Goal: Information Seeking & Learning: Compare options

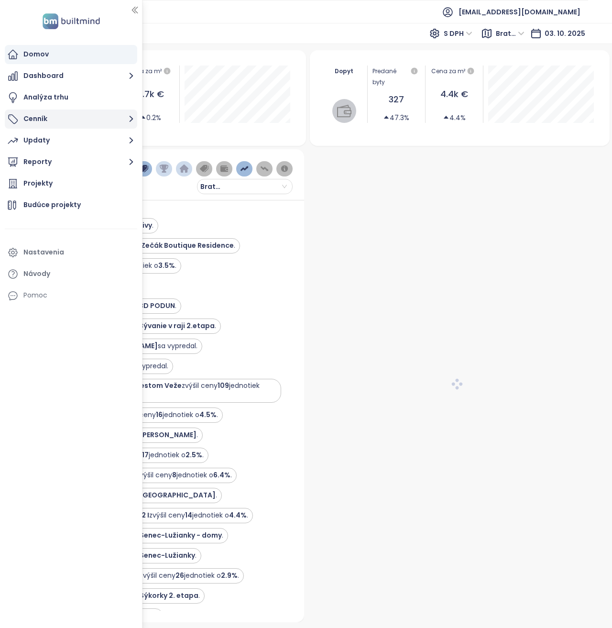
click at [41, 117] on button "Cenník" at bounding box center [71, 118] width 132 height 19
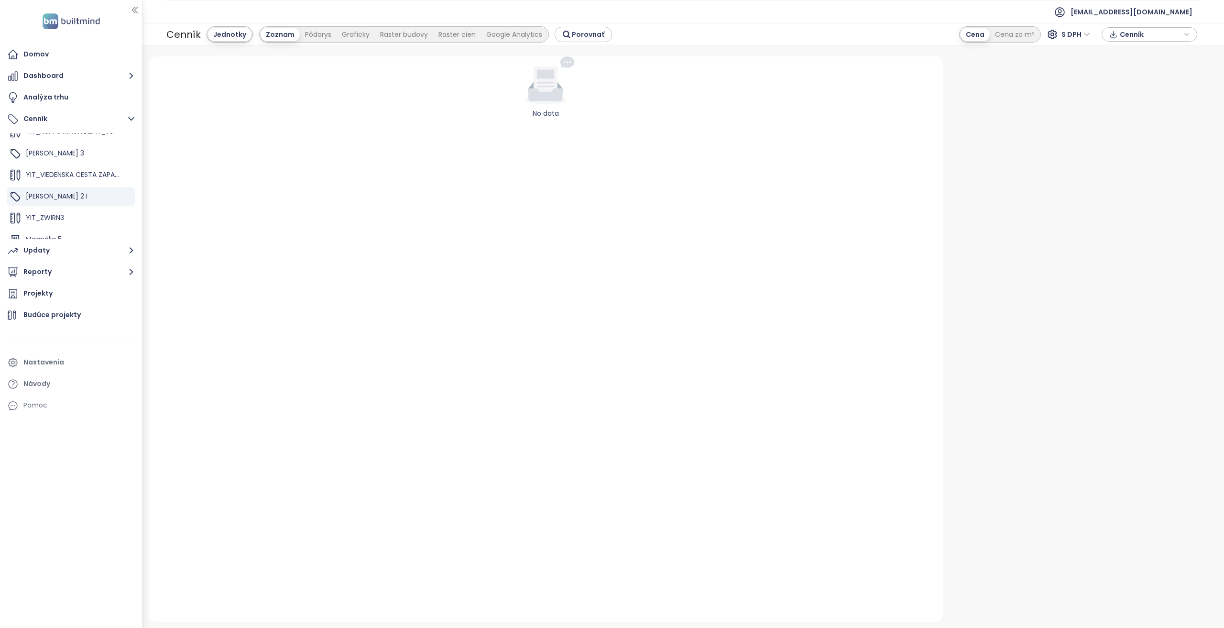
scroll to position [48, 0]
click at [54, 258] on button "Updaty" at bounding box center [71, 250] width 132 height 19
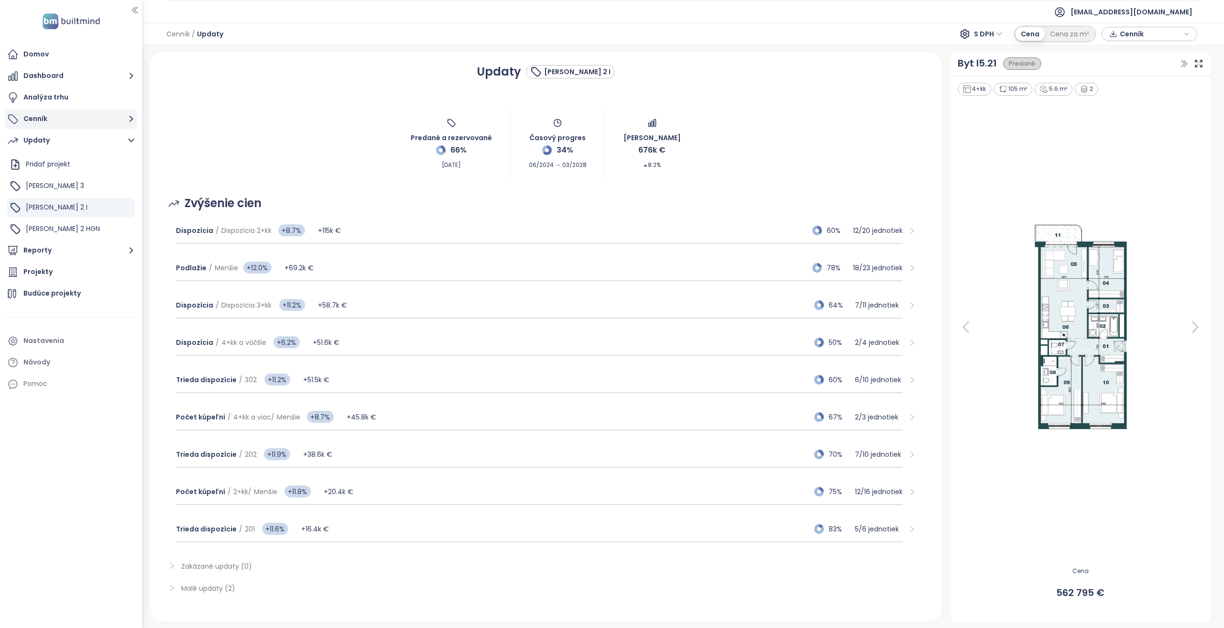
click at [40, 114] on button "Cenník" at bounding box center [71, 118] width 132 height 19
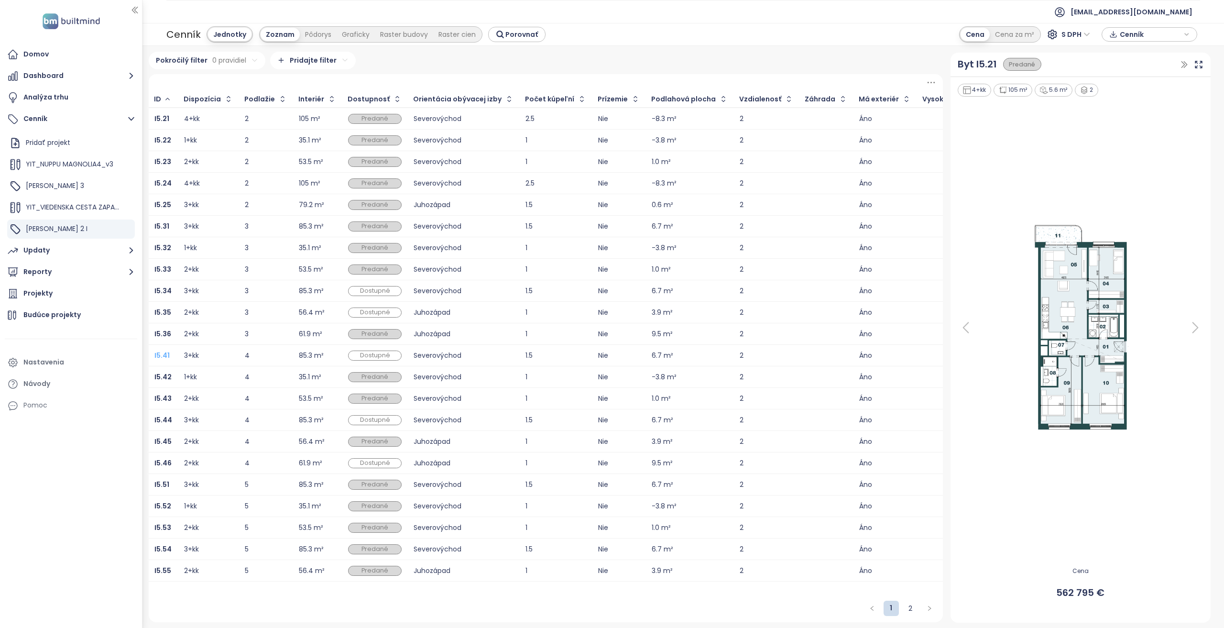
click at [160, 351] on b "I5.41" at bounding box center [161, 355] width 15 height 10
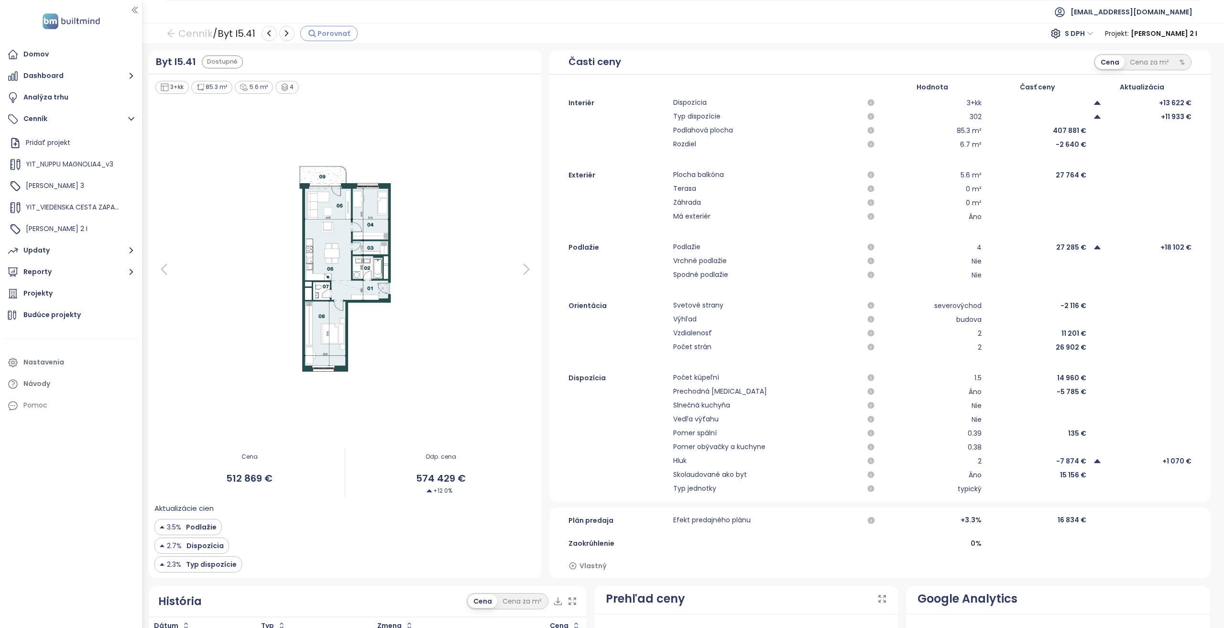
click at [322, 34] on span "Porovnať" at bounding box center [333, 33] width 33 height 11
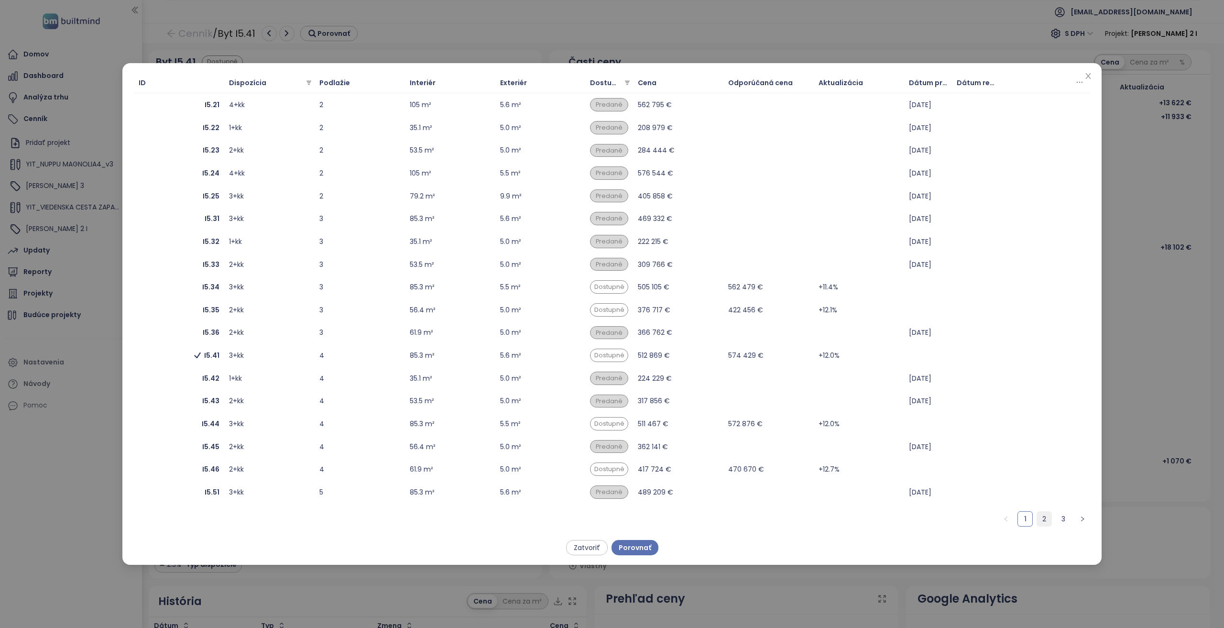
click at [611, 517] on link "2" at bounding box center [1044, 518] width 14 height 14
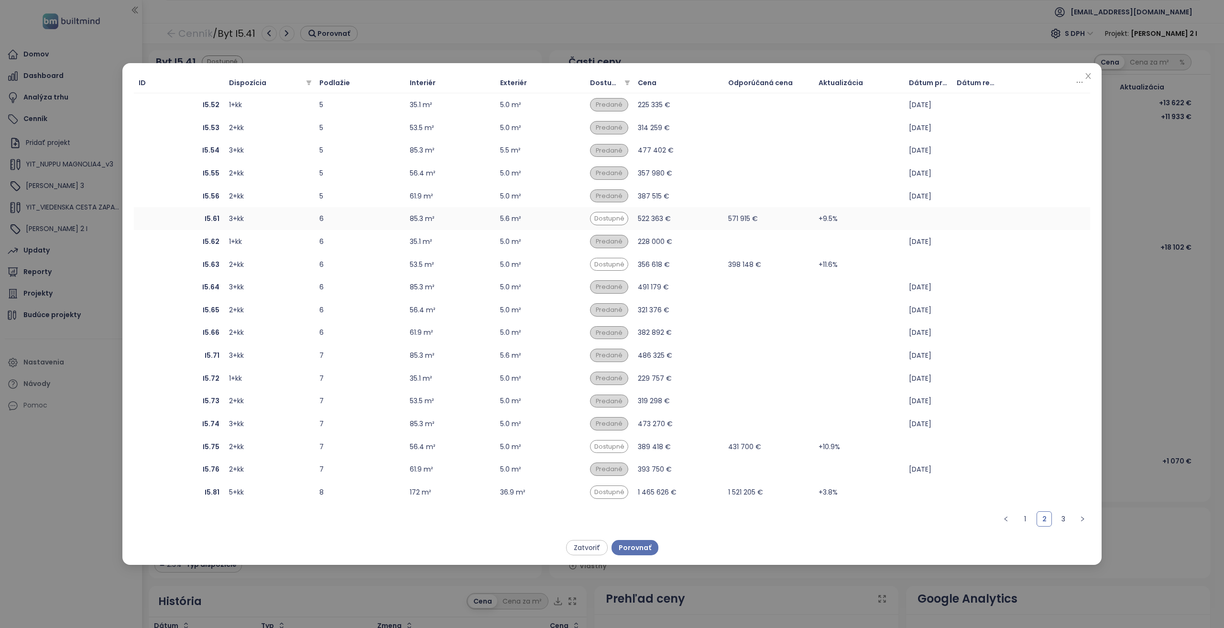
click at [216, 226] on td "I5.61" at bounding box center [179, 218] width 90 height 23
click at [611, 547] on button "Porovnať" at bounding box center [634, 547] width 47 height 15
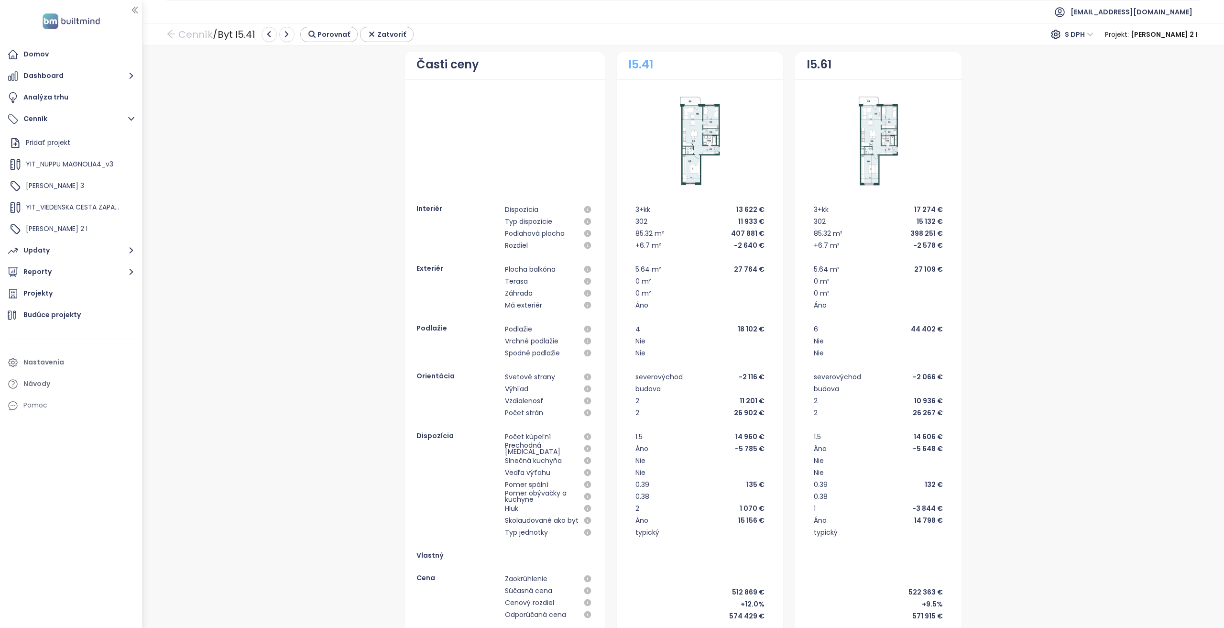
click at [611, 63] on link "I5.41" at bounding box center [640, 64] width 25 height 18
click at [611, 63] on link "I5.61" at bounding box center [818, 64] width 25 height 18
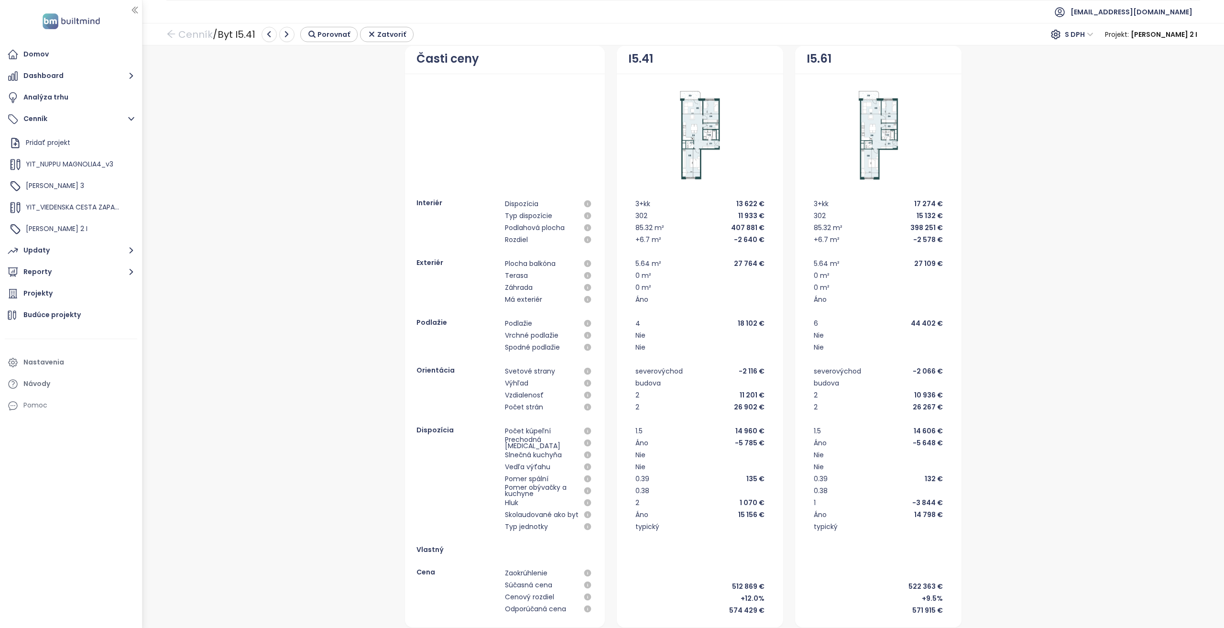
scroll to position [11, 0]
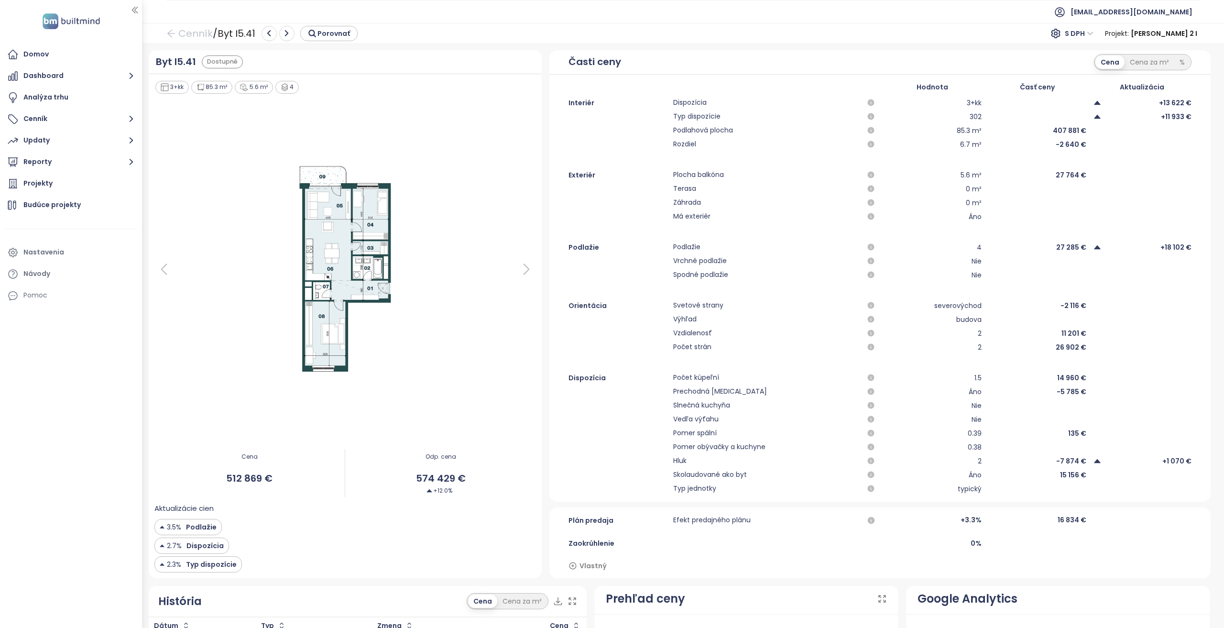
click at [695, 465] on span "Hluk" at bounding box center [766, 460] width 186 height 11
click at [695, 466] on div "Dispozícia Počet kúpeľní 1.5 14 960 € Prechodná izba Áno -5 785 € Slnečná kuchy…" at bounding box center [879, 433] width 661 height 122
click at [695, 465] on span "Hluk" at bounding box center [766, 460] width 186 height 11
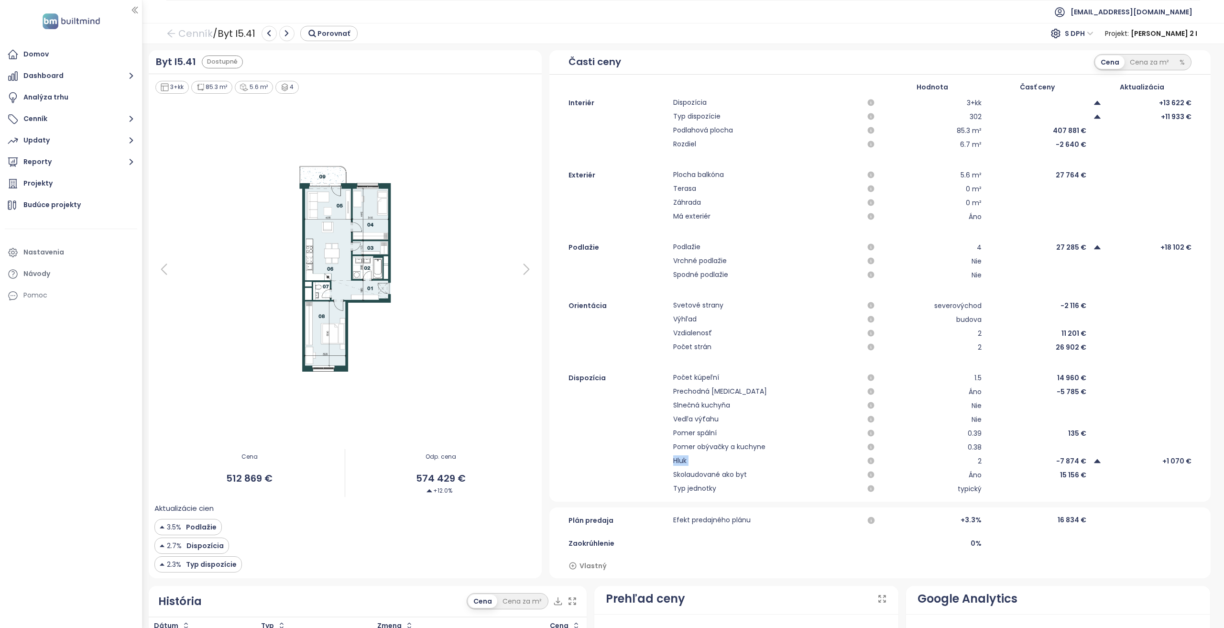
click at [695, 465] on span "Hluk" at bounding box center [766, 460] width 186 height 11
click at [47, 67] on button "Dashboard" at bounding box center [71, 75] width 132 height 19
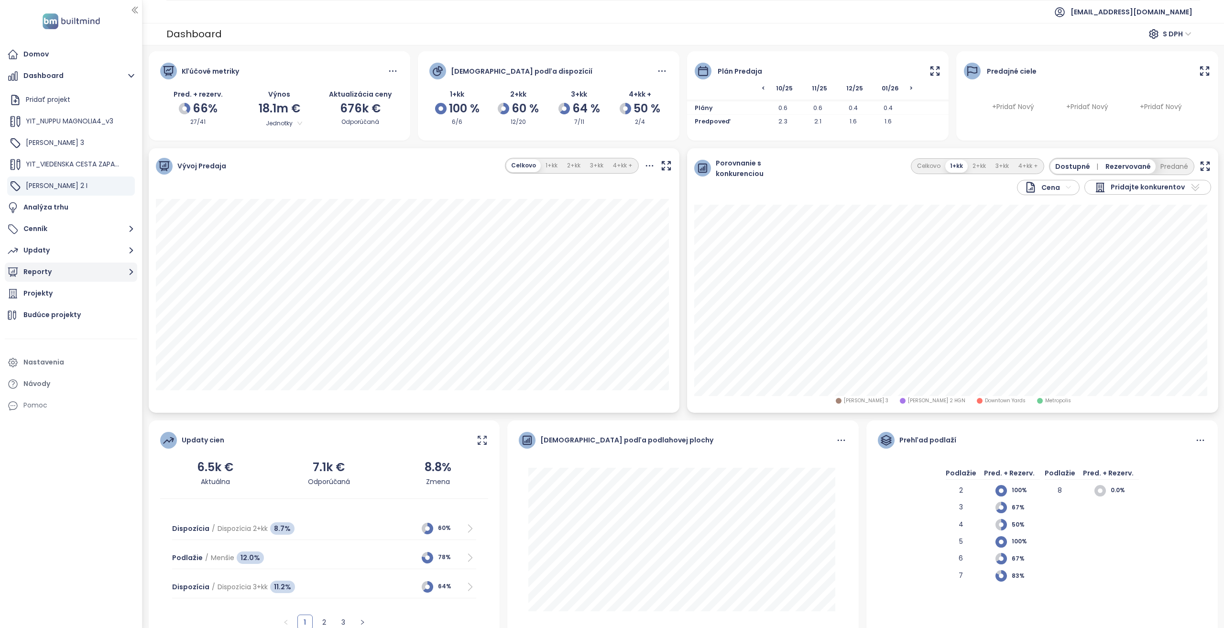
click at [57, 248] on button "Updaty" at bounding box center [71, 250] width 132 height 19
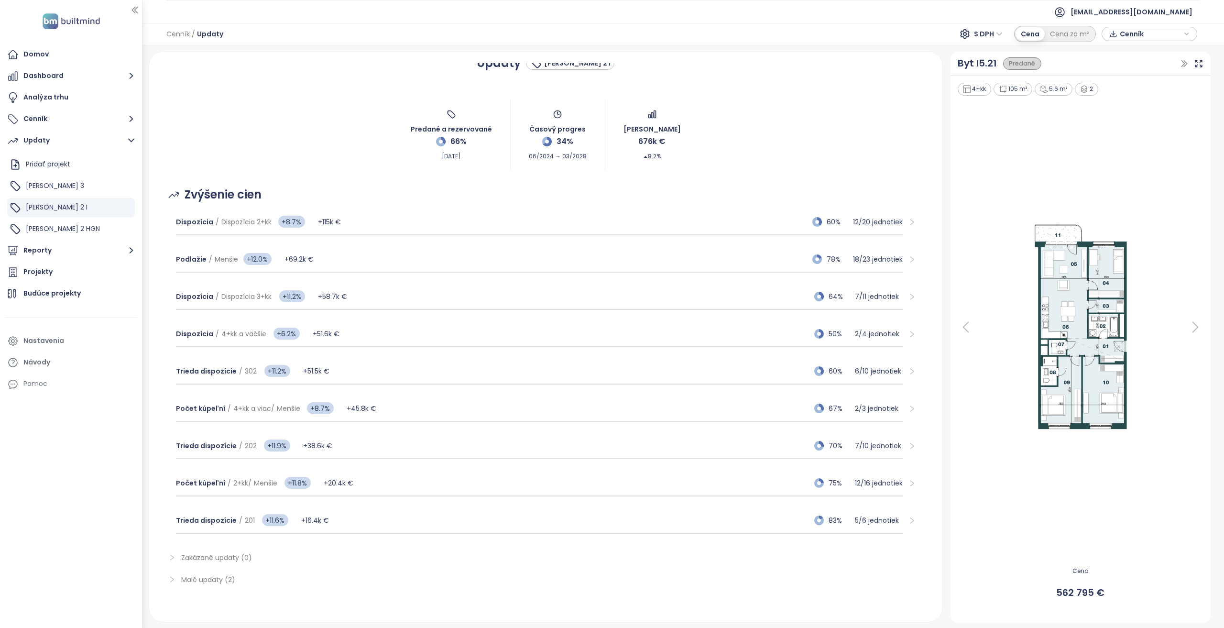
scroll to position [12, 0]
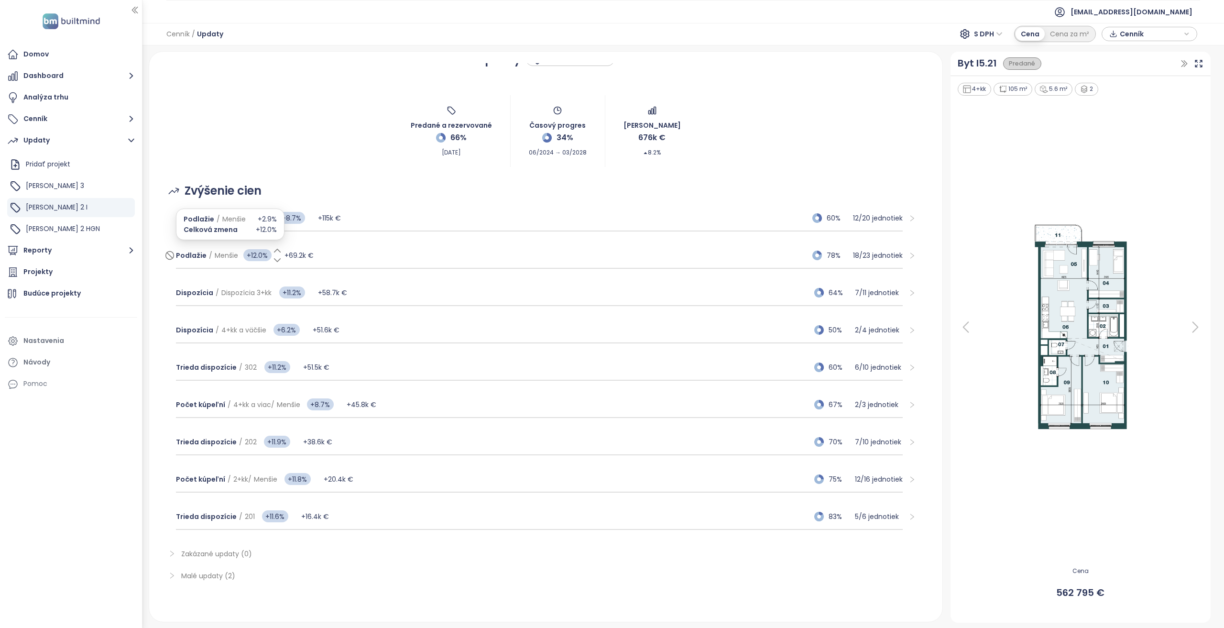
click at [275, 261] on icon at bounding box center [277, 260] width 6 height 3
